Goal: Check status: Check status

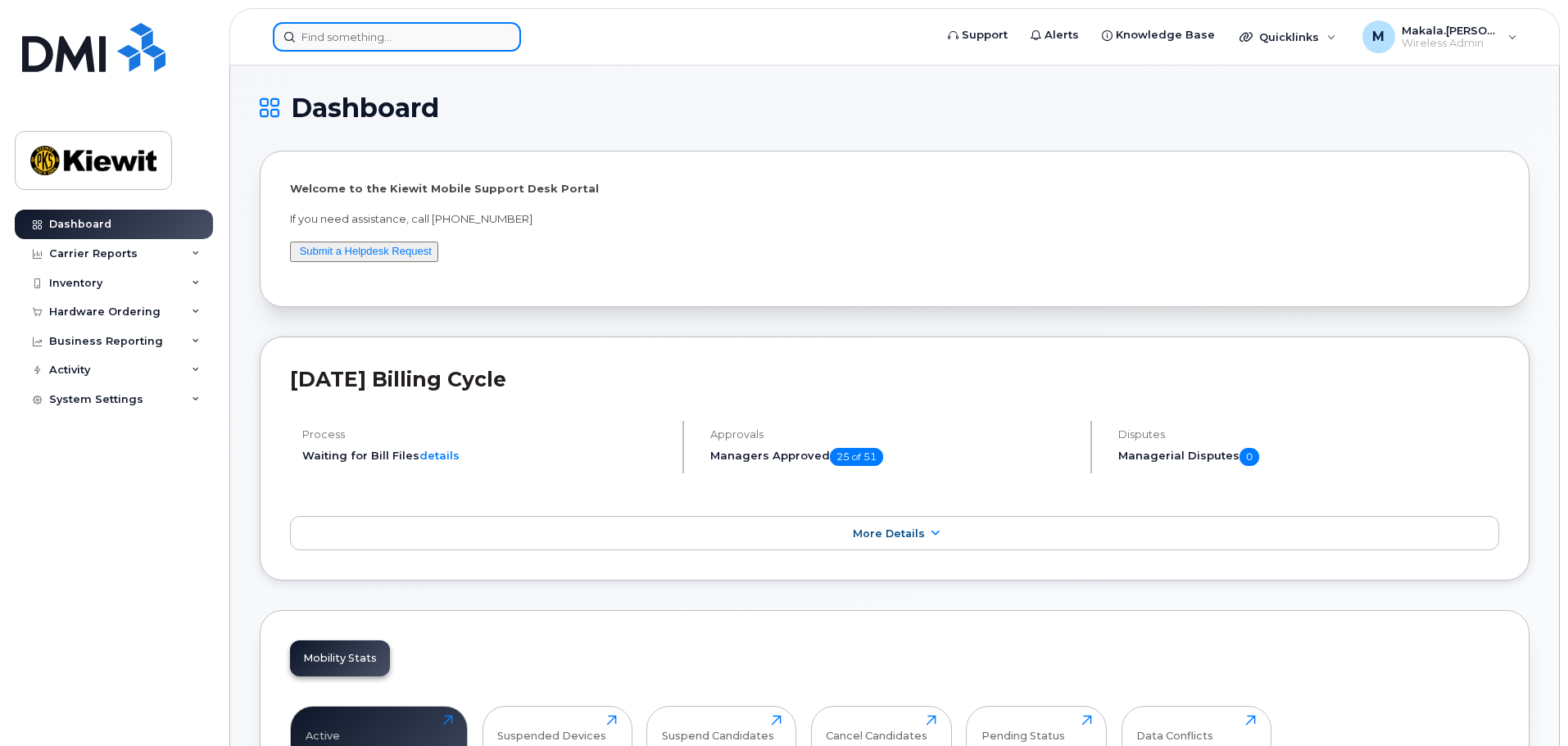
click at [425, 37] on input at bounding box center [396, 37] width 248 height 30
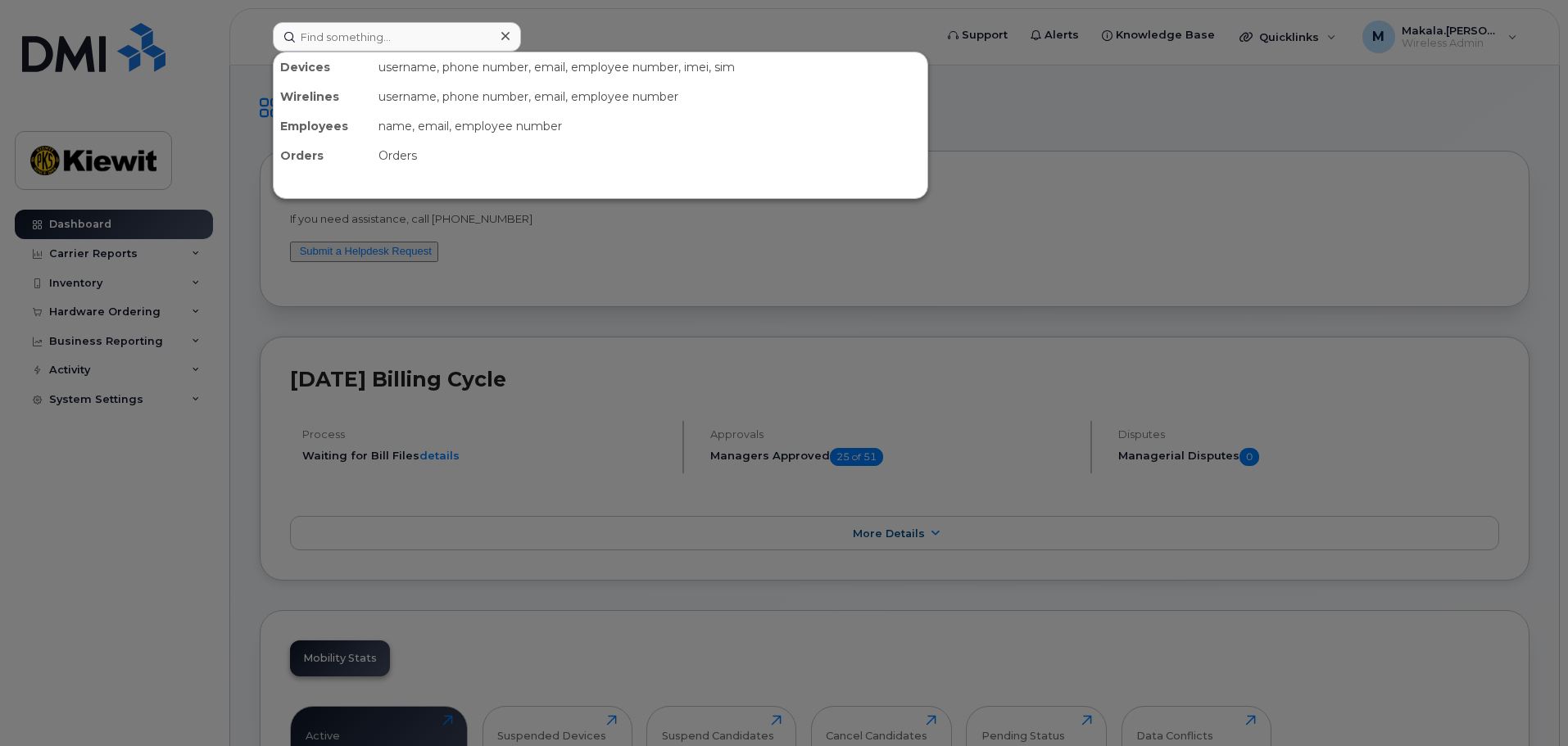
click at [392, 71] on div "username, phone number, email, employee number, imei, sim" at bounding box center [649, 67] width 555 height 30
click at [420, 37] on input at bounding box center [396, 37] width 248 height 30
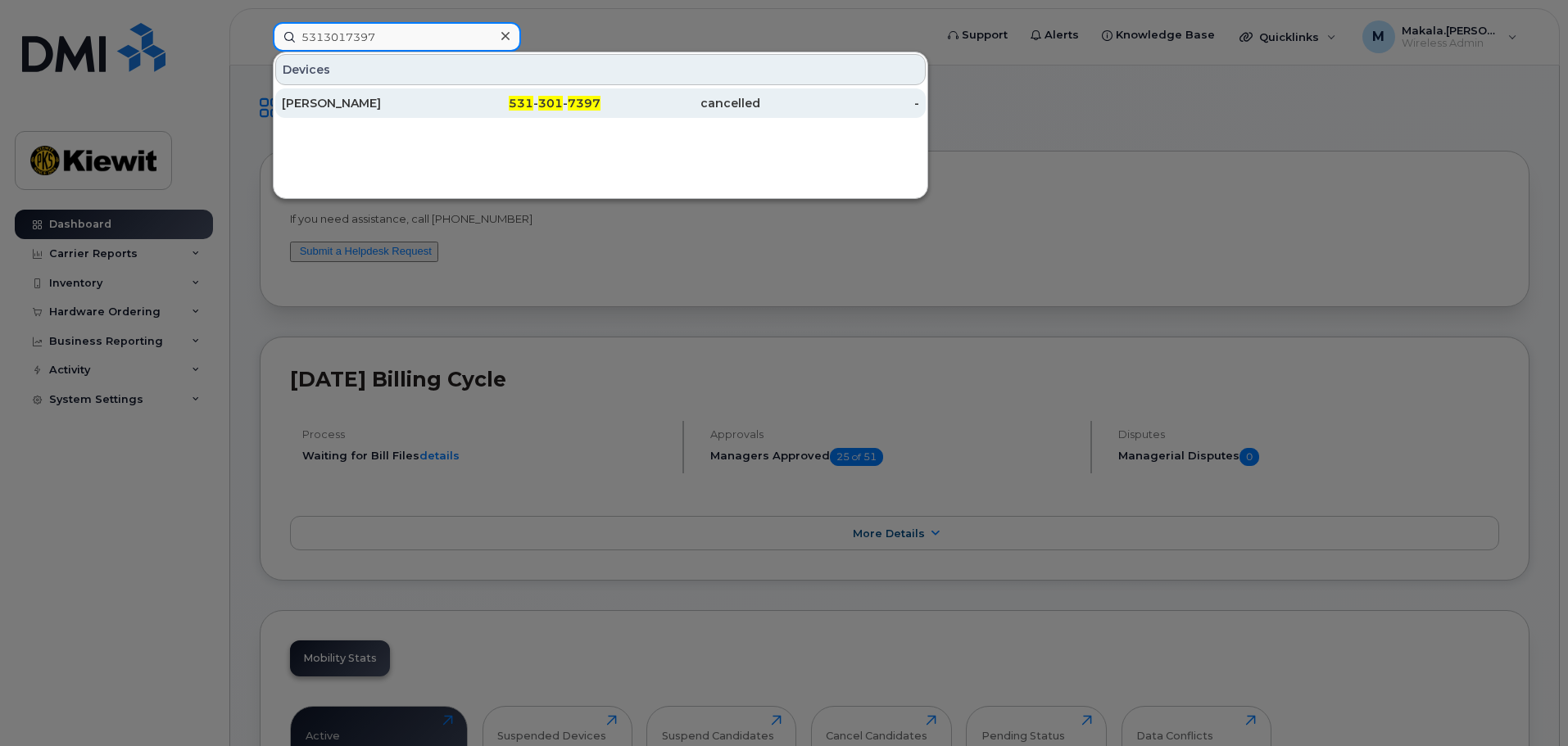
type input "5313017397"
click at [421, 92] on div "[PERSON_NAME]" at bounding box center [361, 104] width 159 height 30
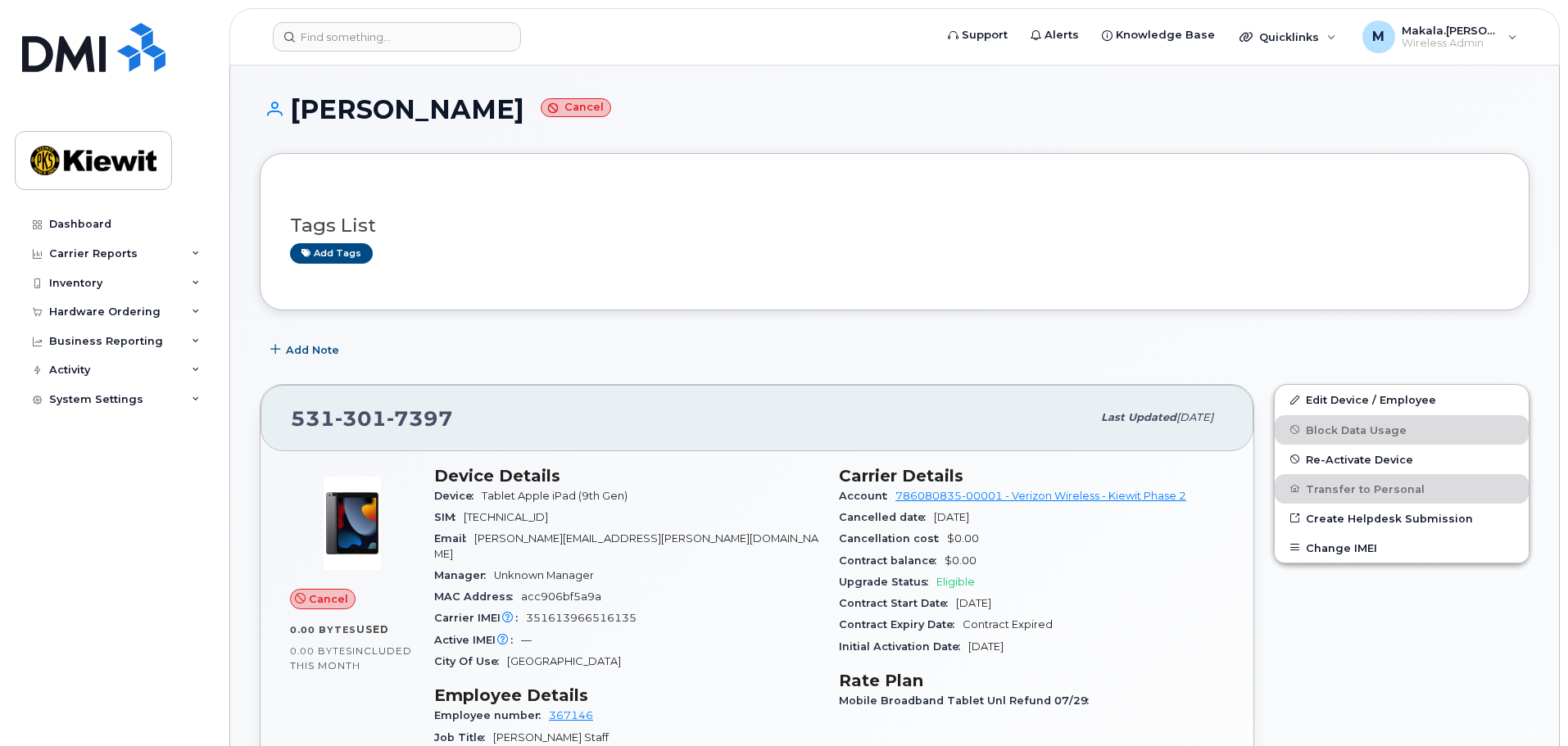
click at [506, 396] on div "[PHONE_NUMBER] Last updated [DATE]" at bounding box center [757, 417] width 993 height 65
